Goal: Check status: Check status

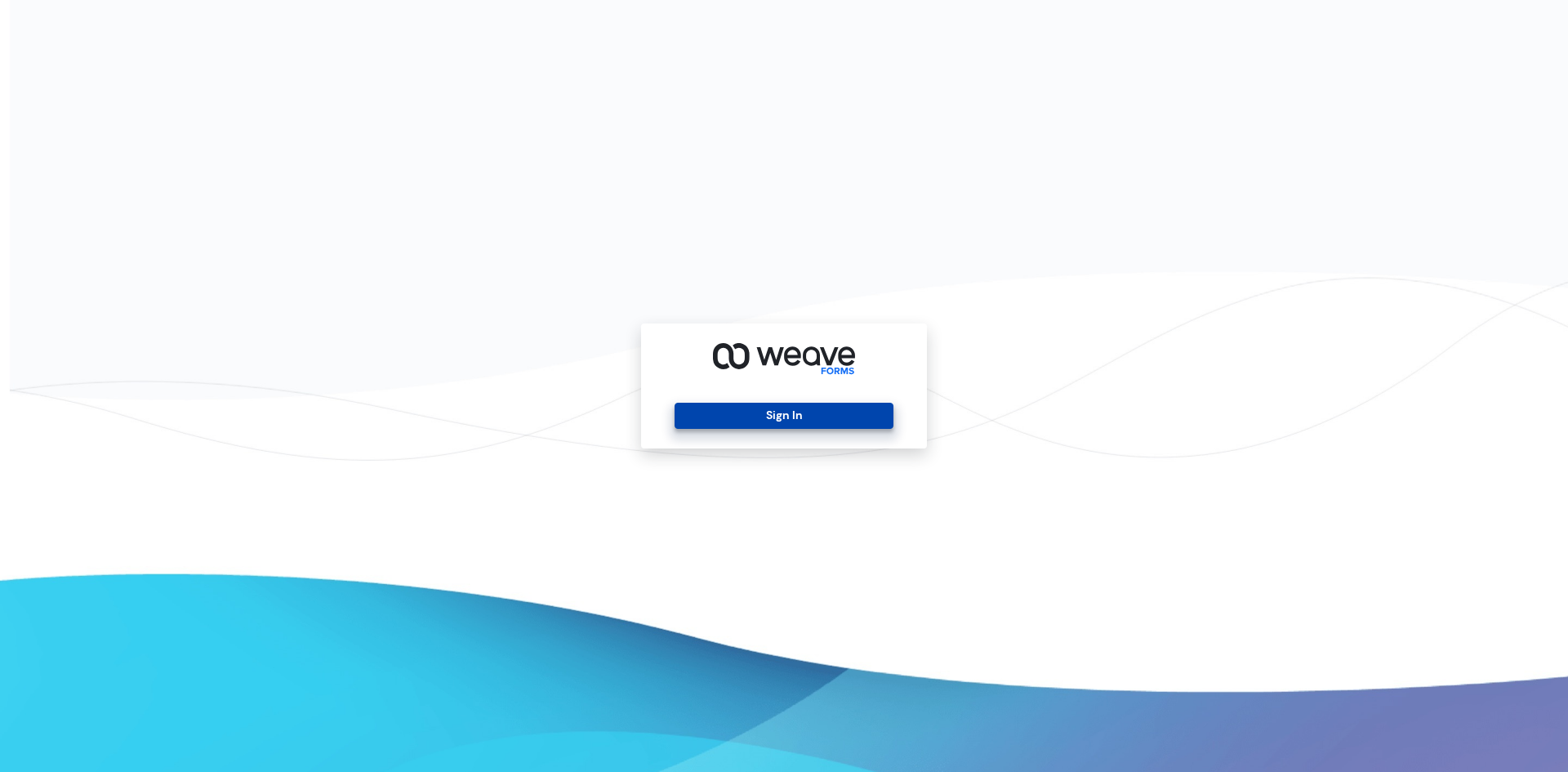
click at [742, 417] on button "Sign In" at bounding box center [783, 416] width 218 height 26
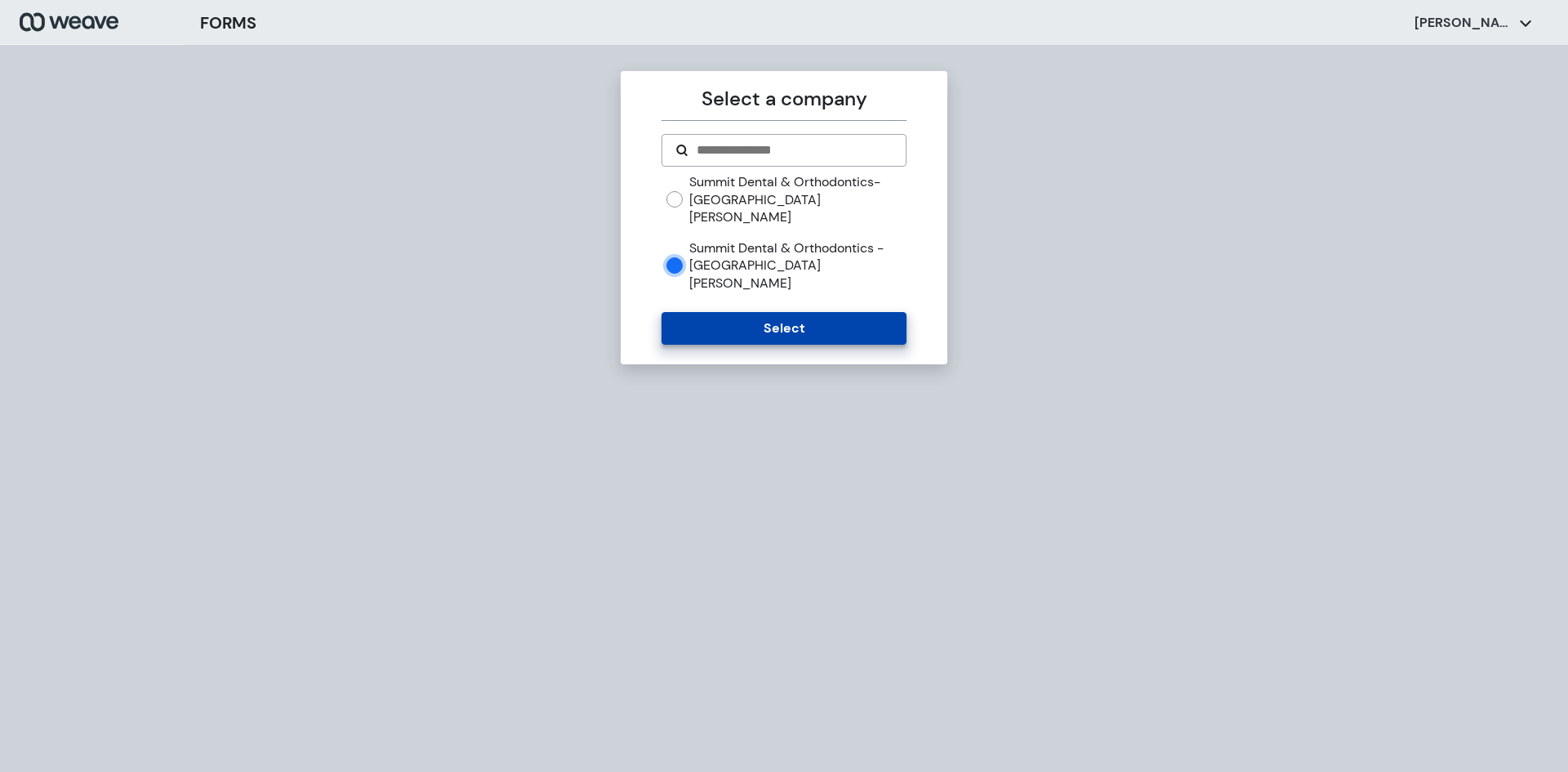
click at [700, 312] on button "Select" at bounding box center [783, 328] width 244 height 33
